Goal: Task Accomplishment & Management: Manage account settings

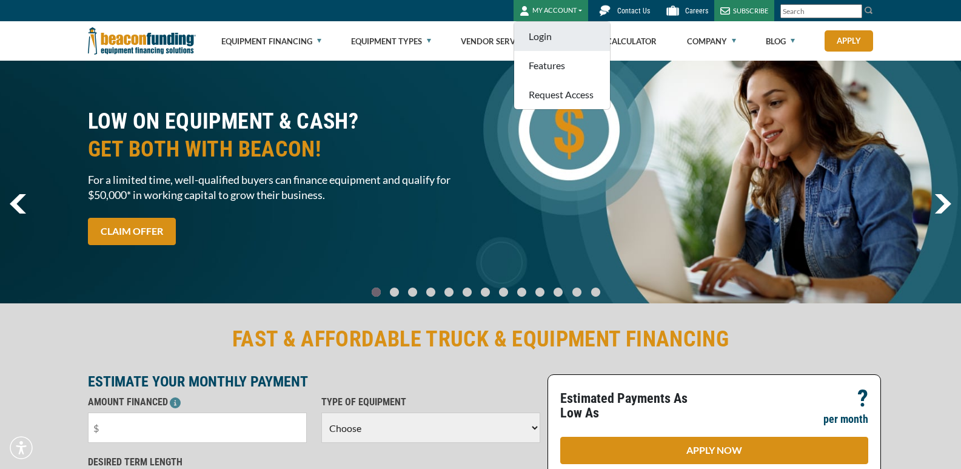
drag, startPoint x: 0, startPoint y: 0, endPoint x: 541, endPoint y: 36, distance: 542.6
click at [541, 36] on link "Login" at bounding box center [562, 36] width 96 height 29
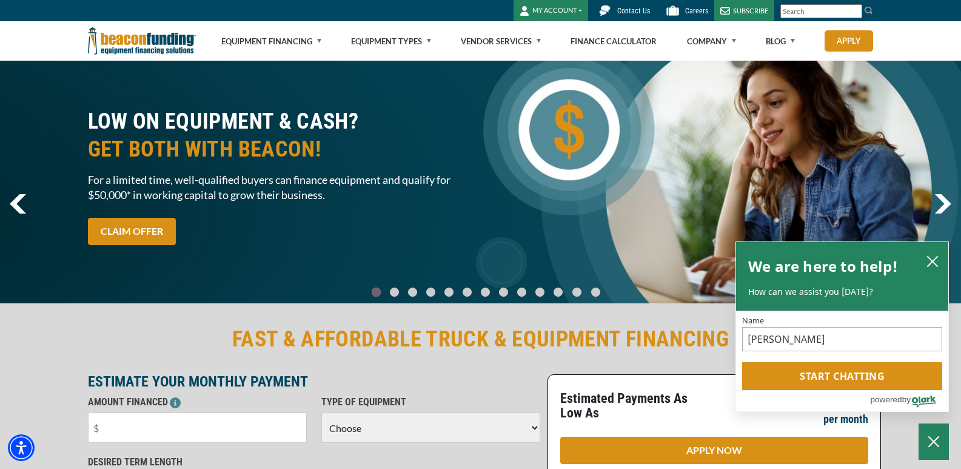
click at [552, 4] on button "MY ACCOUNT" at bounding box center [550, 10] width 75 height 21
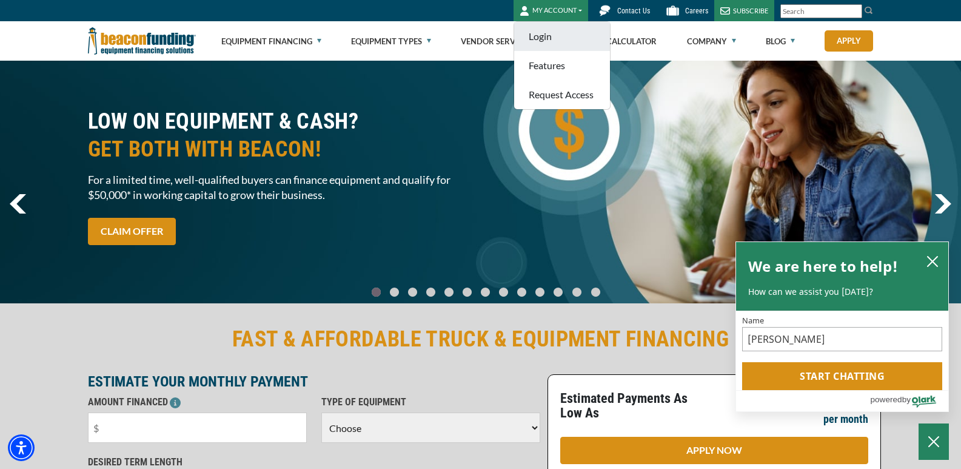
click at [548, 31] on link "Login" at bounding box center [562, 36] width 96 height 29
